Goal: Book appointment/travel/reservation

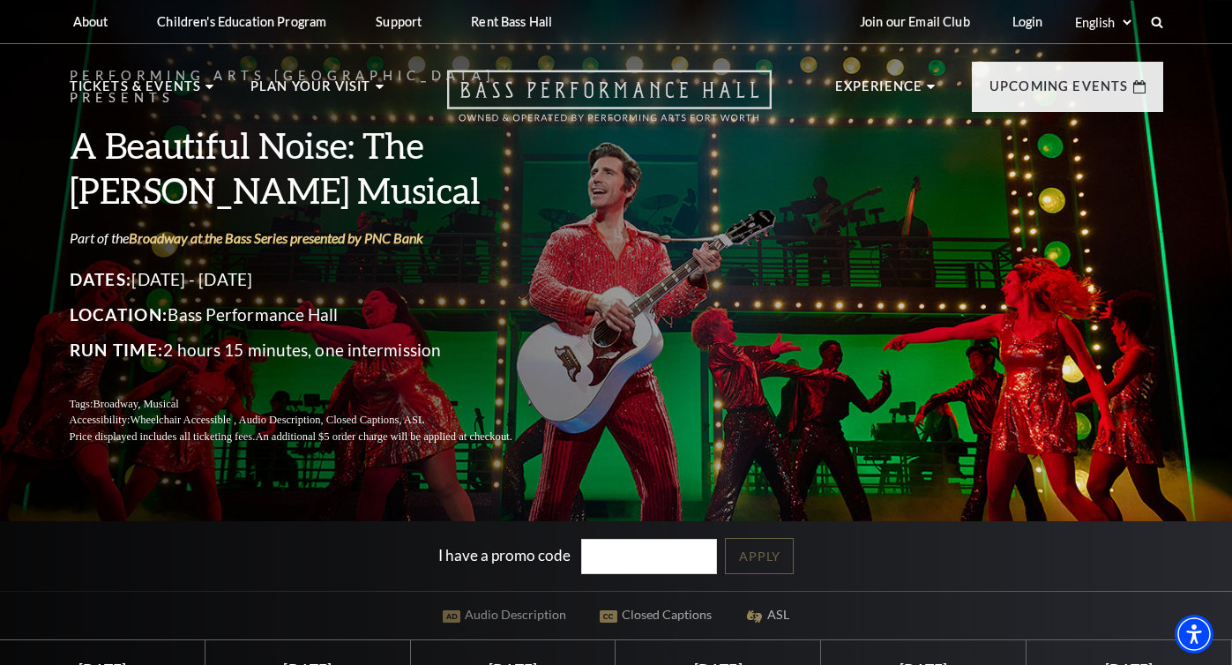
click at [583, 86] on icon "Open this option" at bounding box center [609, 96] width 325 height 52
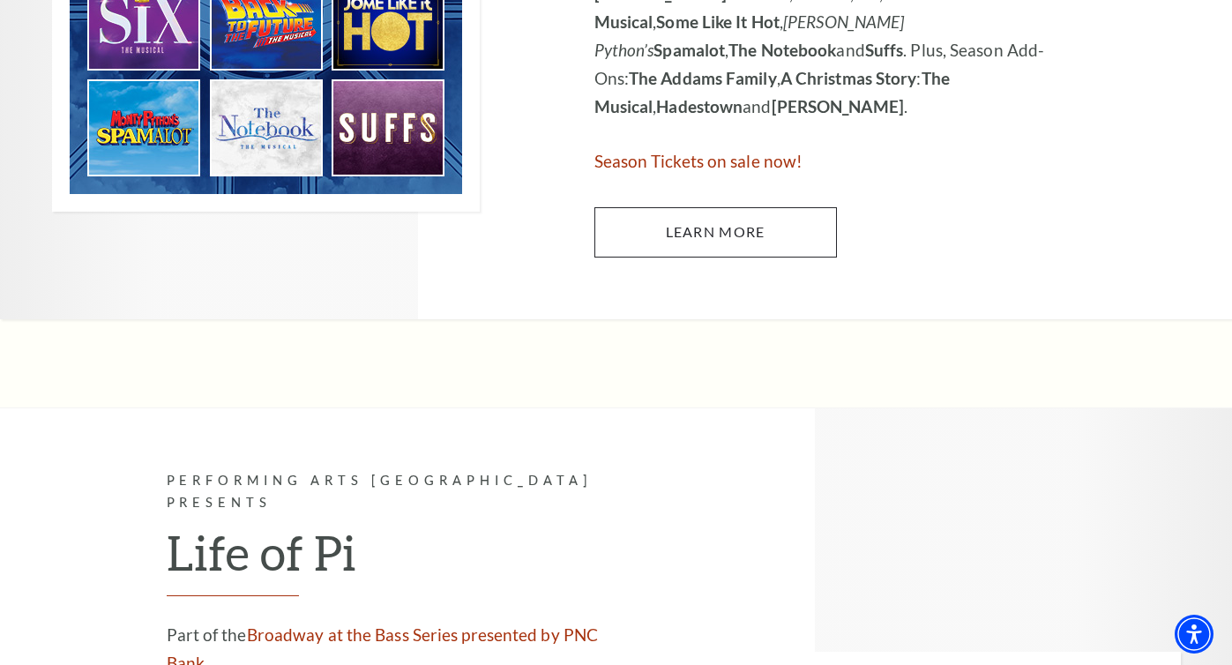
scroll to position [1254, 0]
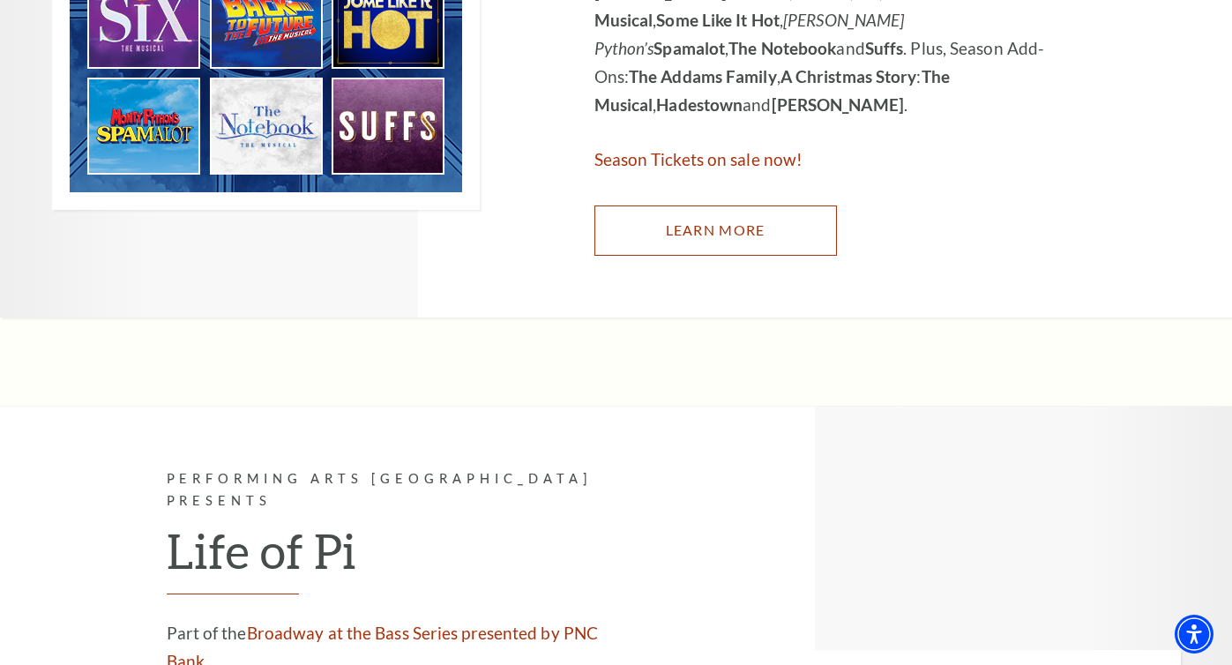
click at [649, 231] on link "Learn More" at bounding box center [715, 230] width 243 height 49
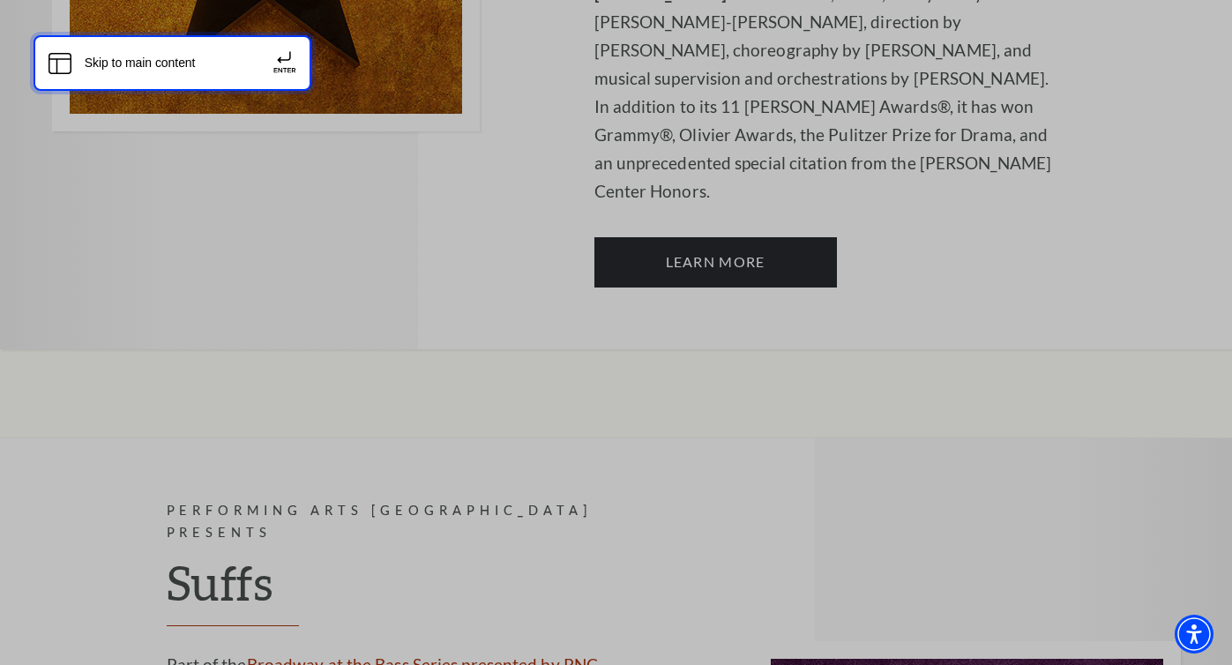
scroll to position [12562, 0]
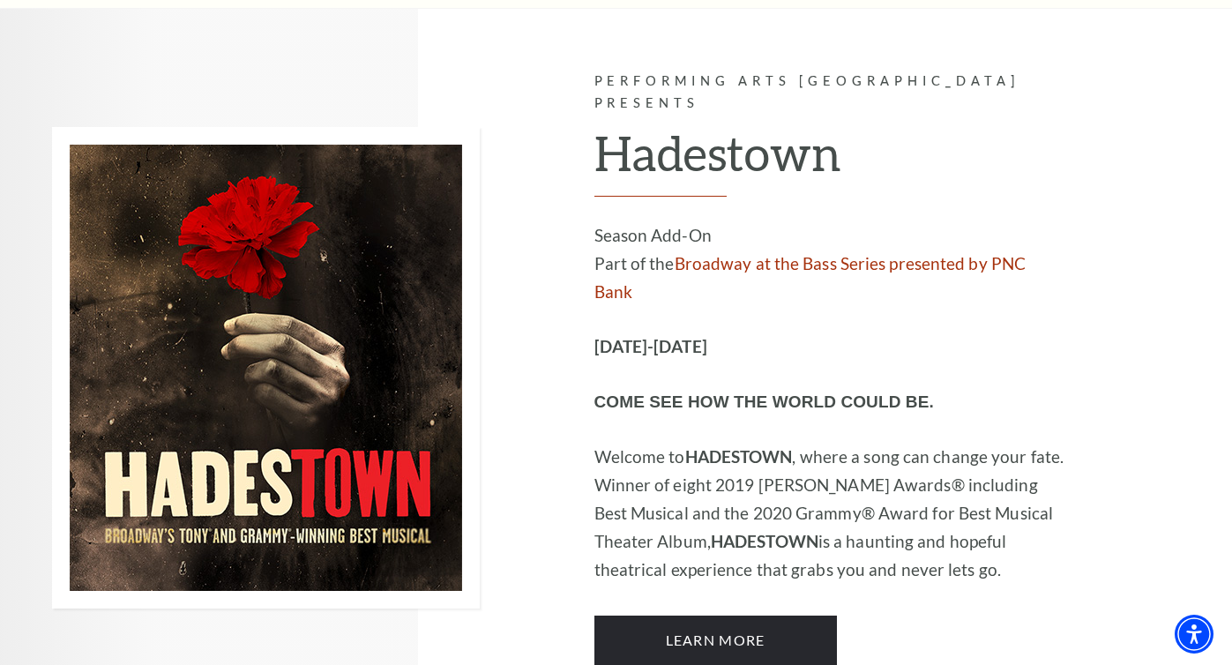
scroll to position [10492, 0]
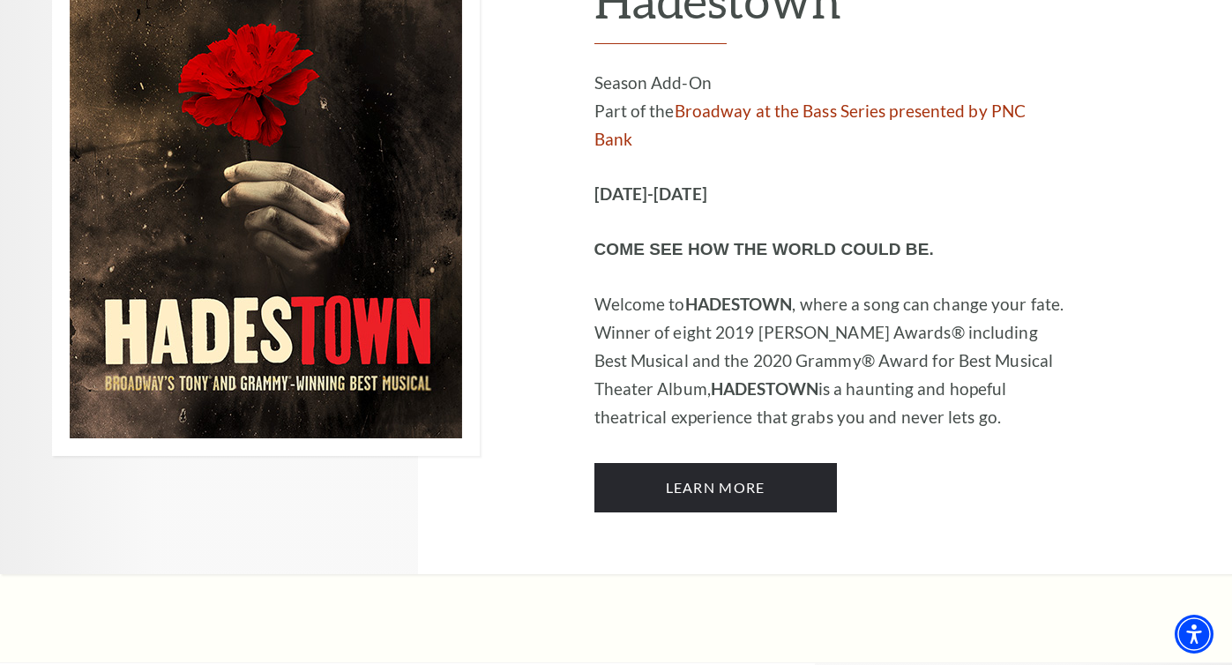
scroll to position [10629, 0]
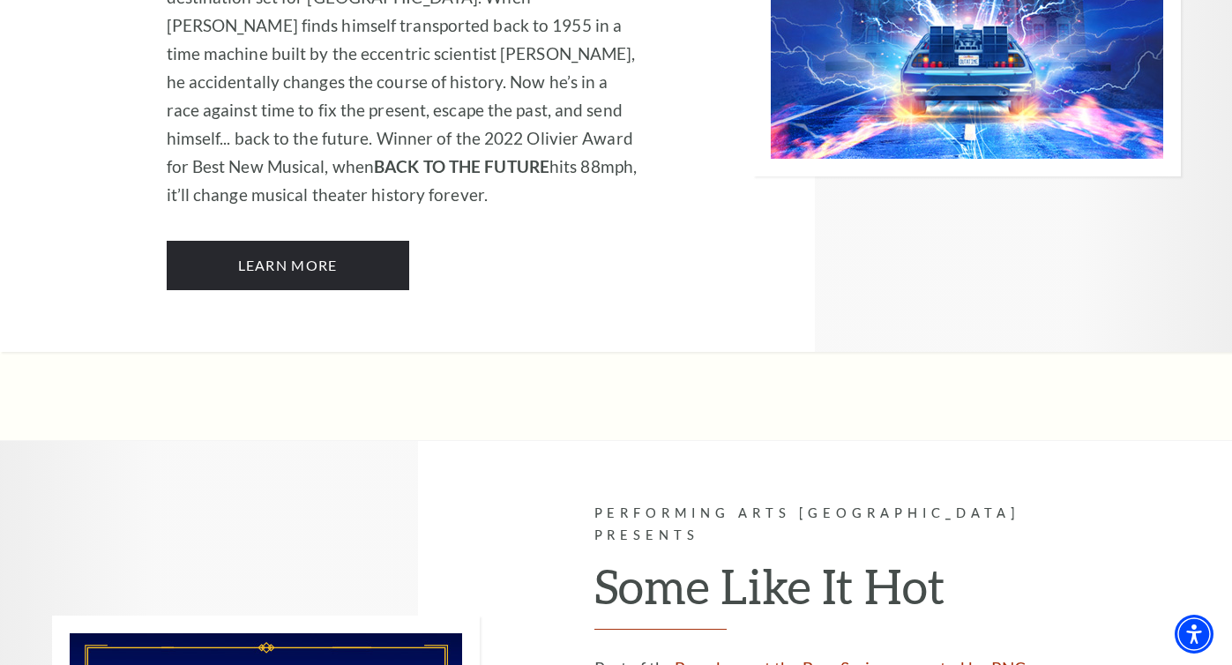
scroll to position [7995, 0]
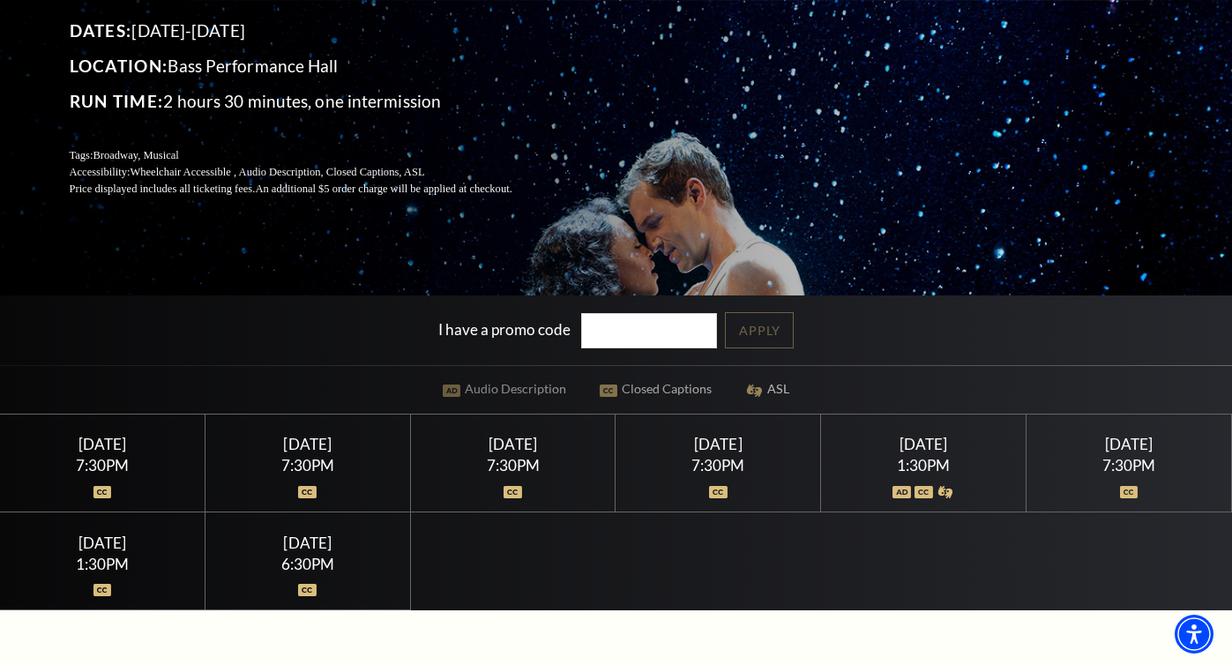
scroll to position [223, 0]
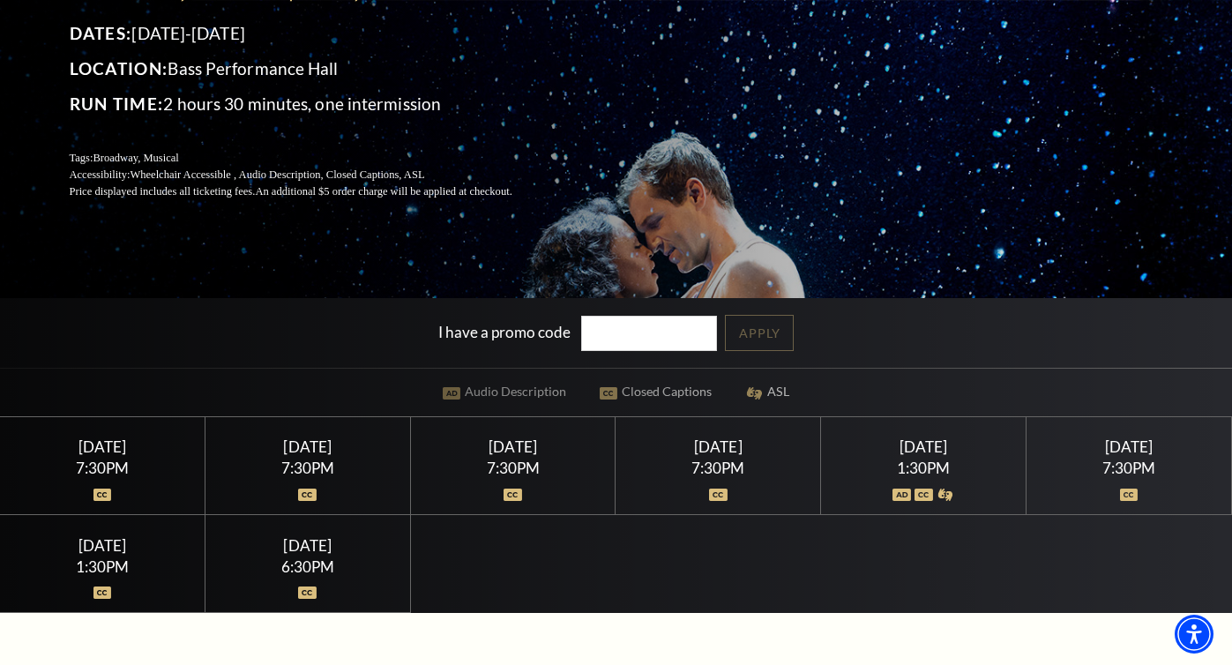
click at [512, 453] on div "Thursday June 25" at bounding box center [512, 446] width 162 height 19
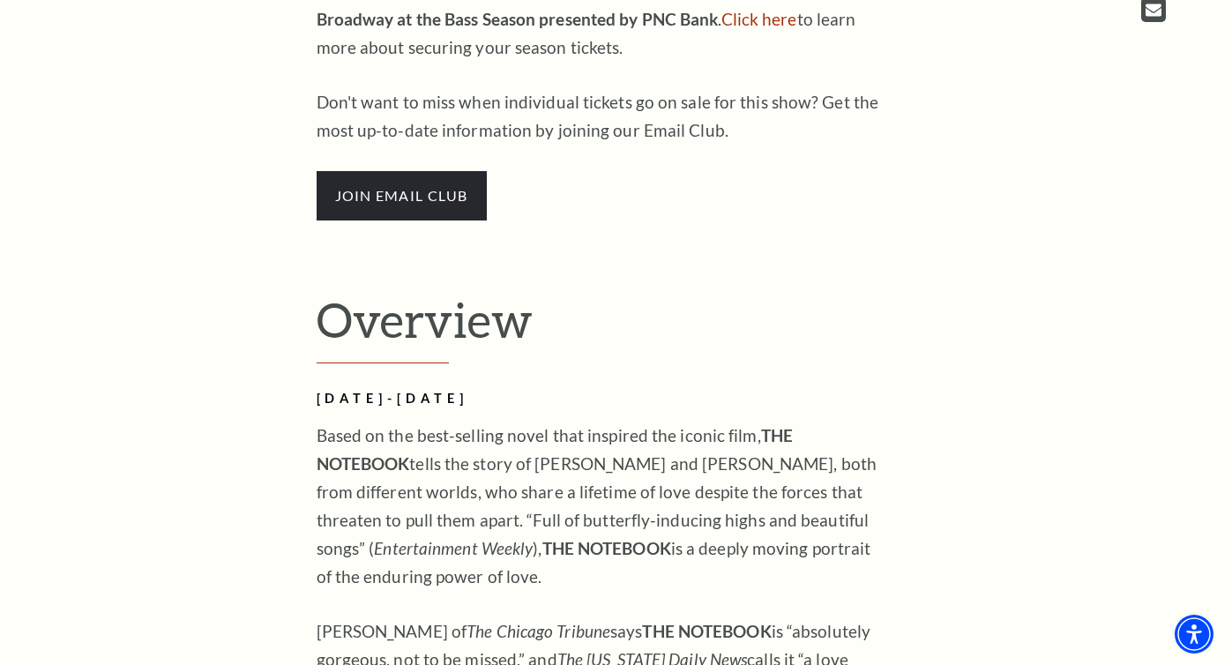
scroll to position [1461, 0]
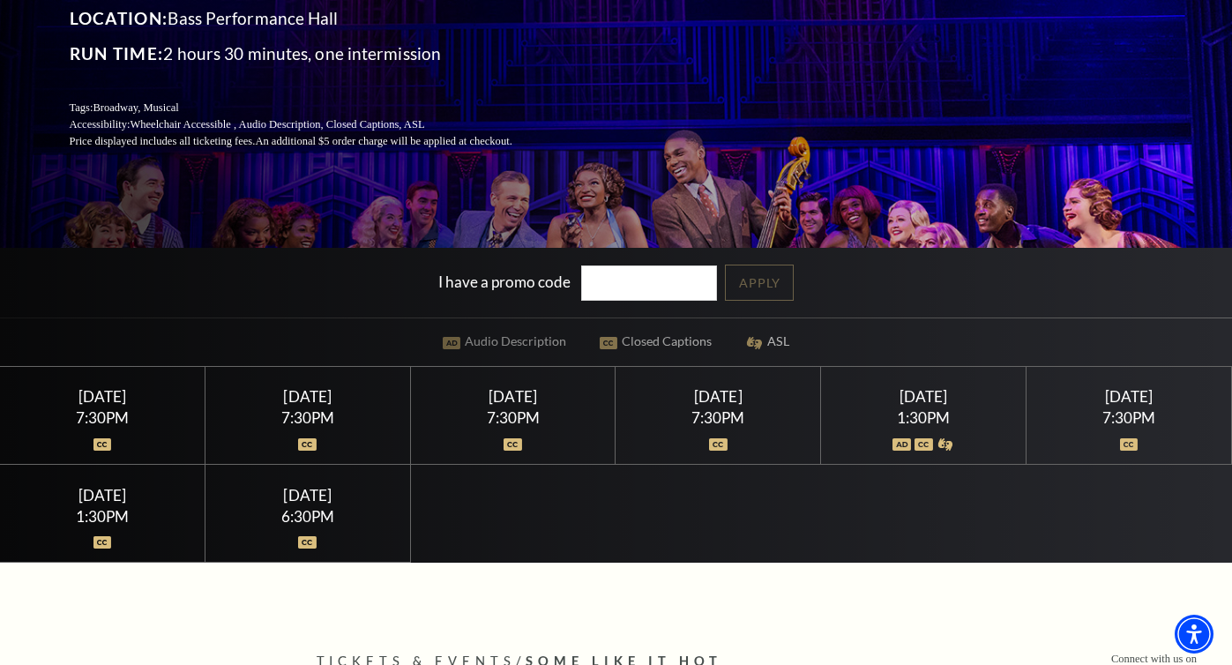
scroll to position [273, 0]
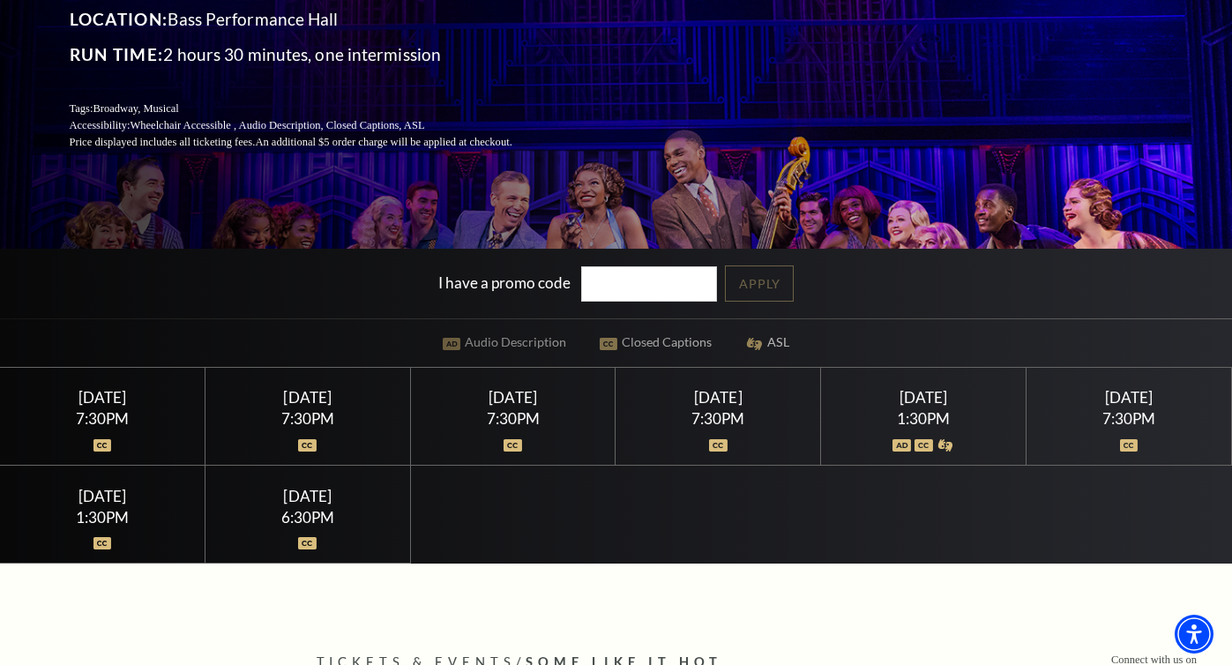
click at [510, 397] on div "Thursday April 16" at bounding box center [512, 397] width 162 height 19
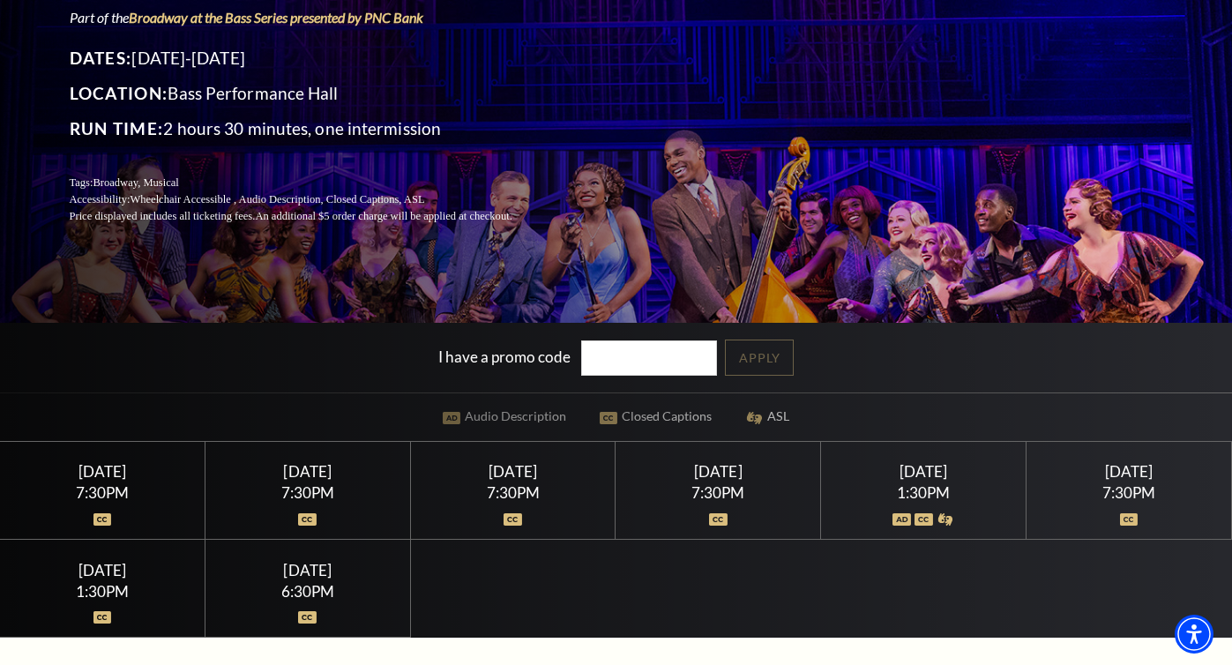
scroll to position [0, 0]
